Goal: Task Accomplishment & Management: Use online tool/utility

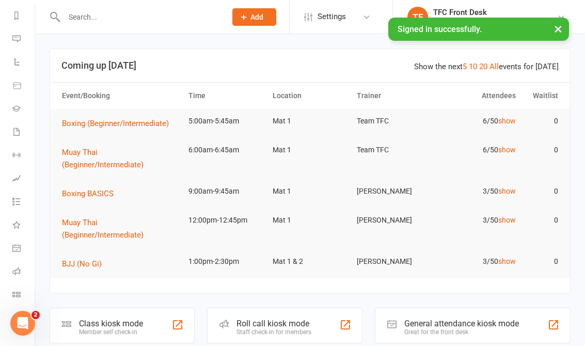
click at [7, 249] on li "General attendance" at bounding box center [17, 248] width 35 height 23
click at [8, 241] on li "General attendance" at bounding box center [17, 248] width 35 height 23
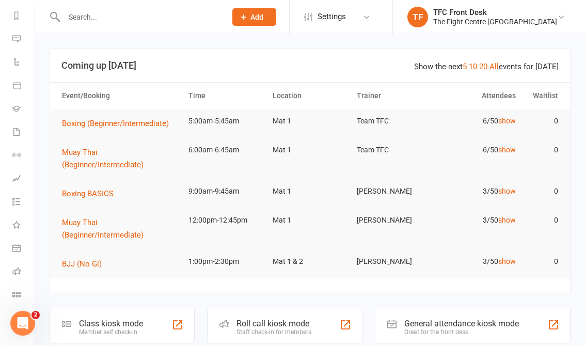
click at [8, 243] on li "General attendance" at bounding box center [17, 248] width 35 height 23
click at [15, 237] on link "General attendance" at bounding box center [23, 248] width 23 height 23
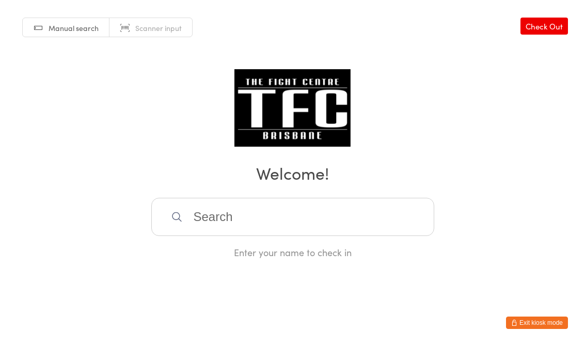
click at [222, 210] on input "search" at bounding box center [292, 217] width 283 height 38
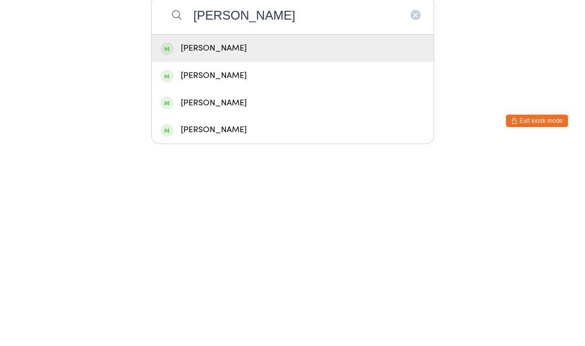
type input "Scott"
click at [190, 243] on div "[PERSON_NAME]" at bounding box center [293, 250] width 264 height 14
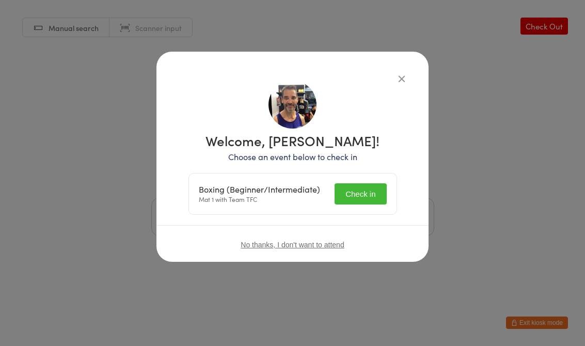
click at [353, 190] on button "Check in" at bounding box center [361, 193] width 52 height 21
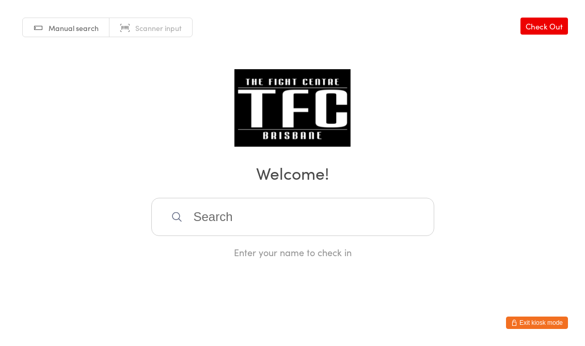
click at [322, 225] on input "search" at bounding box center [292, 217] width 283 height 38
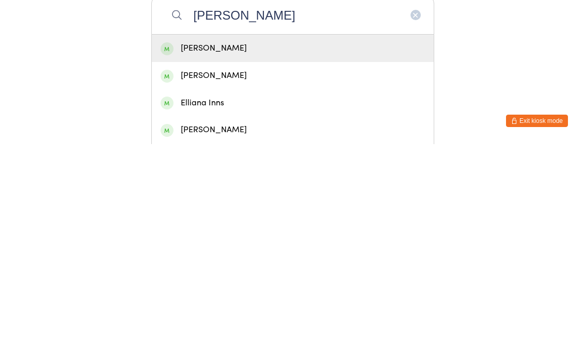
type input "Ellie"
click at [245, 243] on div "[PERSON_NAME]" at bounding box center [293, 250] width 264 height 14
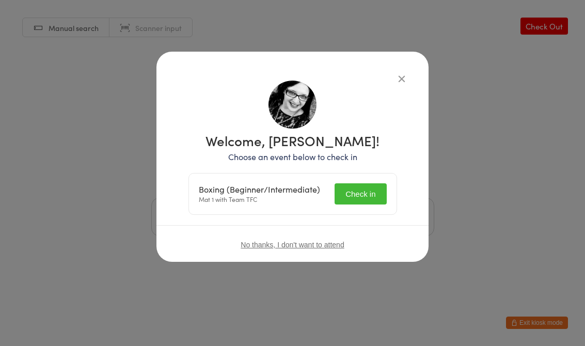
click at [374, 189] on button "Check in" at bounding box center [361, 193] width 52 height 21
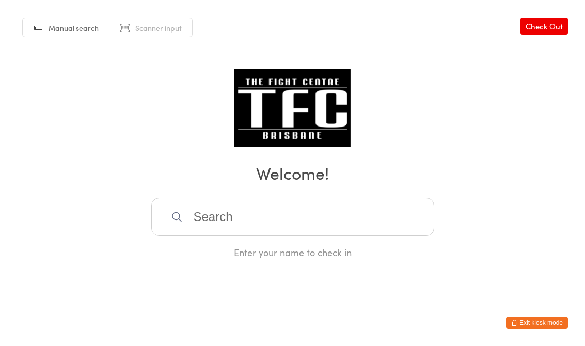
click at [242, 211] on input "search" at bounding box center [292, 217] width 283 height 38
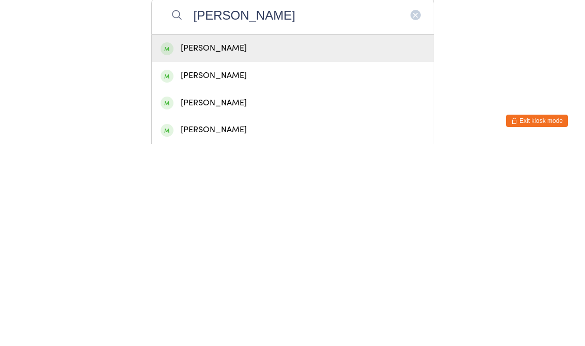
click at [476, 60] on div "Manual search Scanner input Check Out Welcome! John harris John Harris Will Har…" at bounding box center [292, 129] width 585 height 259
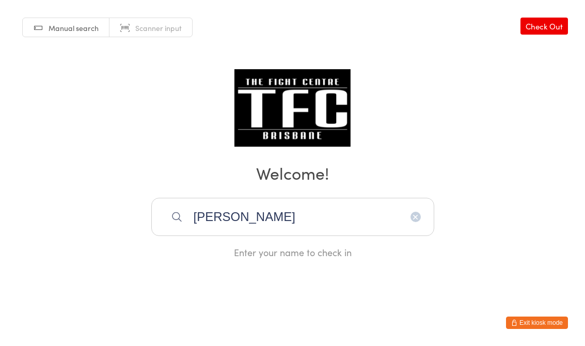
click at [242, 217] on input "John harris" at bounding box center [292, 217] width 283 height 38
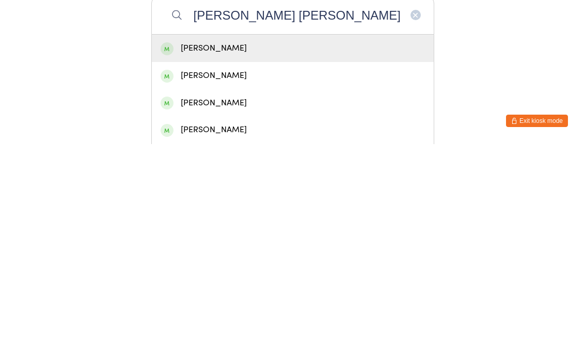
type input "John Harris John"
click at [195, 243] on div "[PERSON_NAME]" at bounding box center [293, 250] width 264 height 14
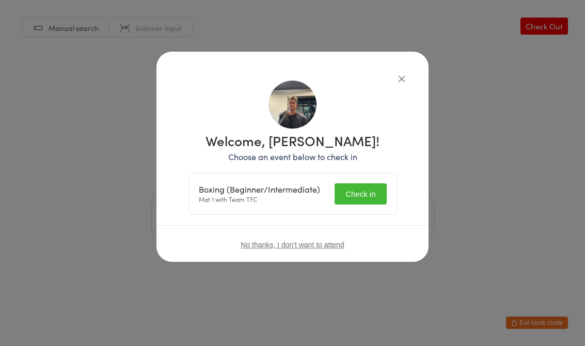
click at [367, 191] on button "Check in" at bounding box center [361, 193] width 52 height 21
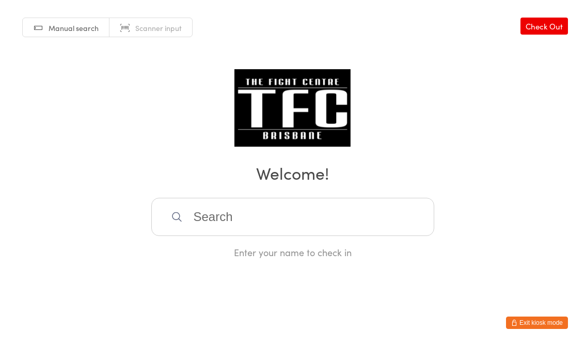
click at [233, 225] on input "search" at bounding box center [292, 217] width 283 height 38
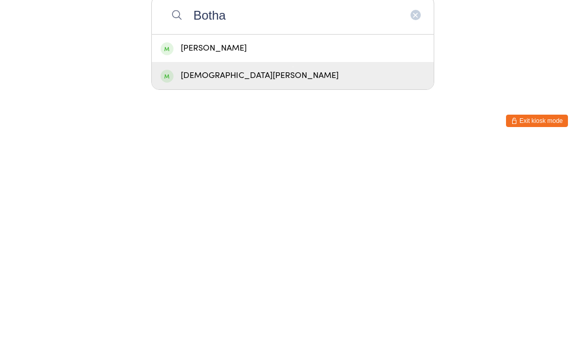
type input "Botha"
click at [197, 271] on div "Matthew Botha" at bounding box center [293, 278] width 264 height 14
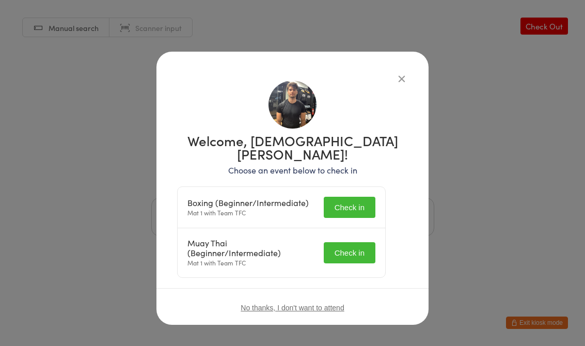
click at [357, 197] on button "Check in" at bounding box center [350, 207] width 52 height 21
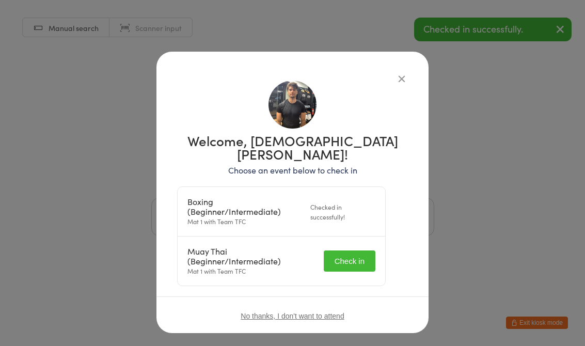
click at [362, 250] on button "Check in" at bounding box center [350, 260] width 52 height 21
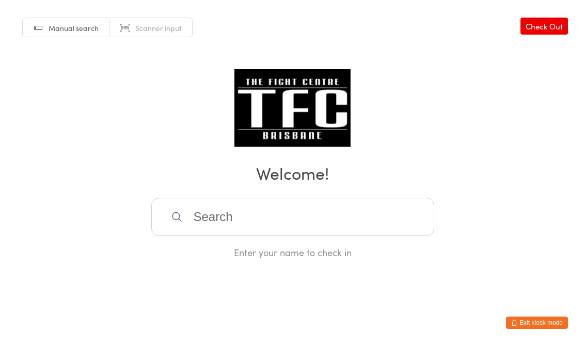
click at [368, 219] on input "search" at bounding box center [292, 217] width 283 height 38
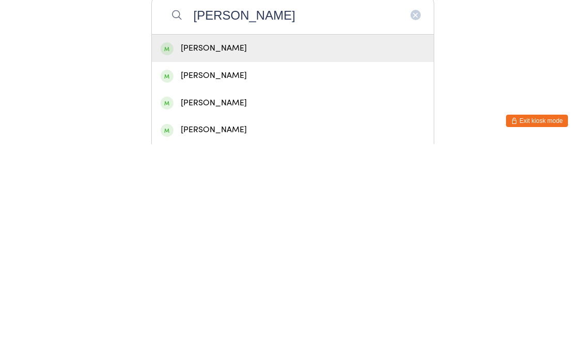
type input "Nicholas ju"
click at [303, 243] on div "Nicholas Juarez" at bounding box center [293, 250] width 264 height 14
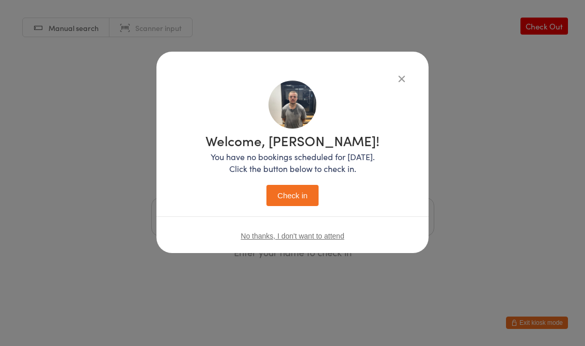
click at [317, 197] on button "Check in" at bounding box center [292, 195] width 52 height 21
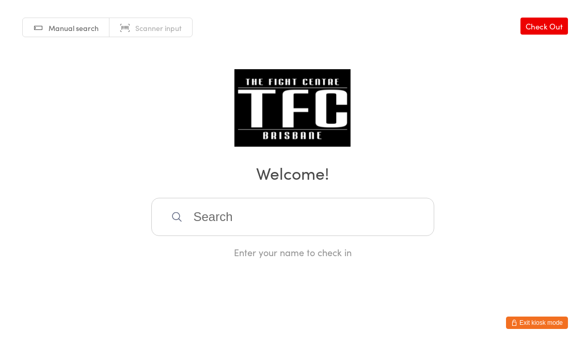
click at [225, 224] on input "search" at bounding box center [292, 217] width 283 height 38
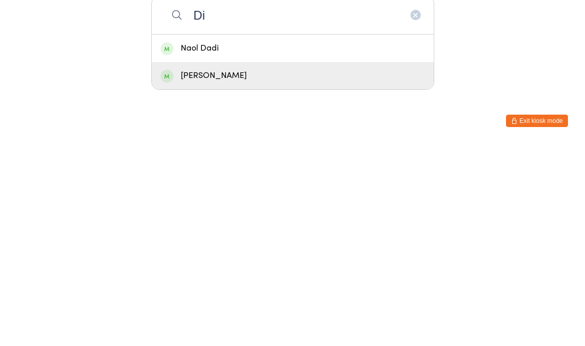
type input "Di"
click at [248, 271] on div "[PERSON_NAME]" at bounding box center [293, 278] width 264 height 14
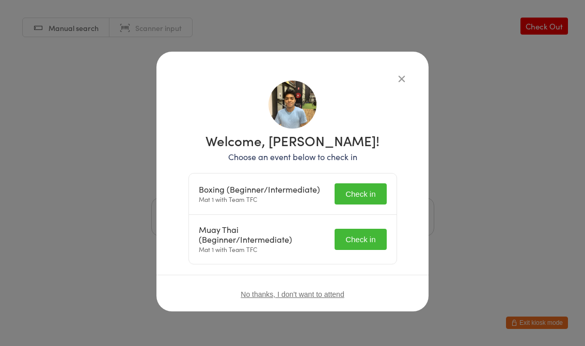
click at [357, 187] on button "Check in" at bounding box center [361, 193] width 52 height 21
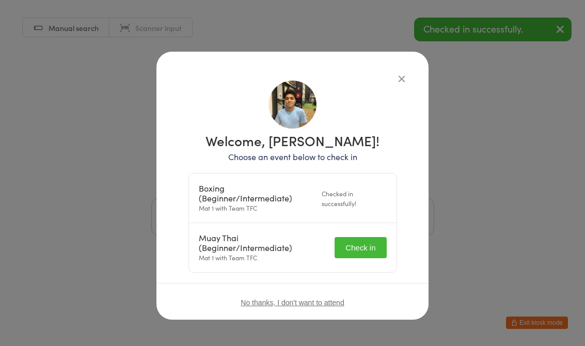
click at [355, 254] on button "Check in" at bounding box center [361, 247] width 52 height 21
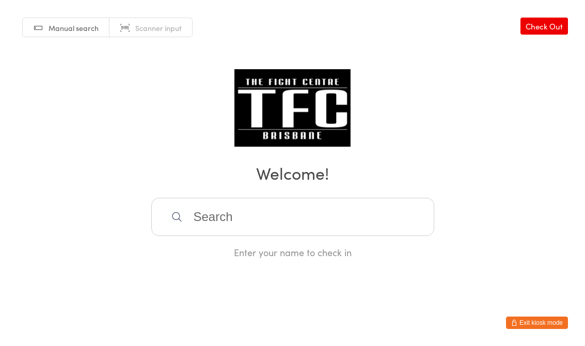
click at [214, 208] on input "search" at bounding box center [292, 217] width 283 height 38
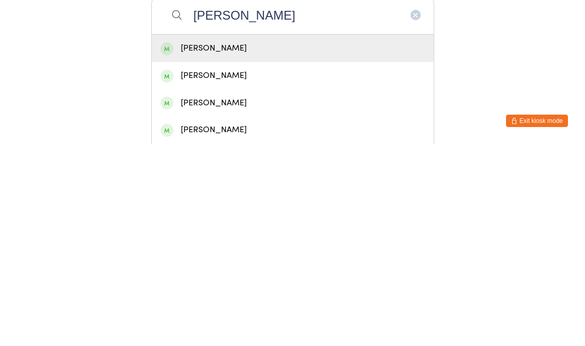
type input "Shaun r"
click at [204, 243] on div "Shaun Rabbito" at bounding box center [293, 250] width 264 height 14
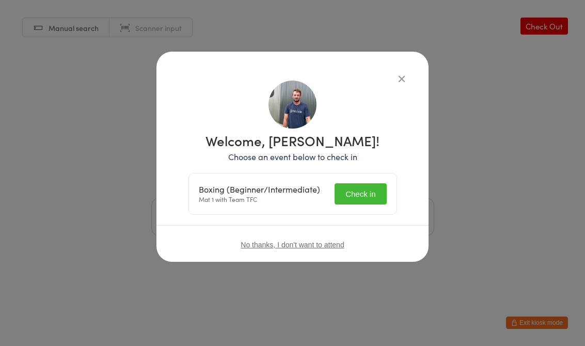
click at [374, 193] on button "Check in" at bounding box center [361, 193] width 52 height 21
